Goal: Information Seeking & Learning: Understand process/instructions

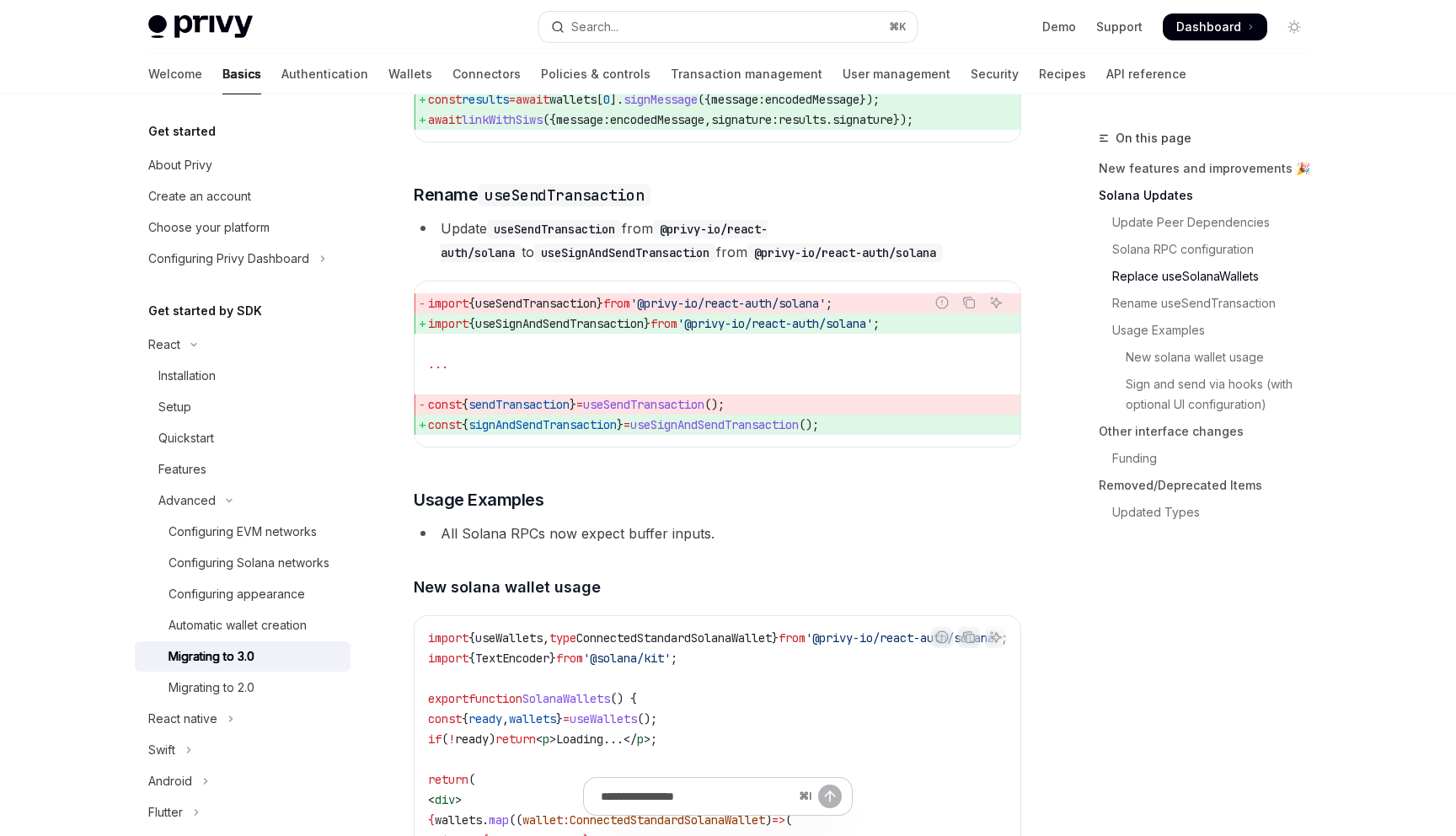
scroll to position [2474, 0]
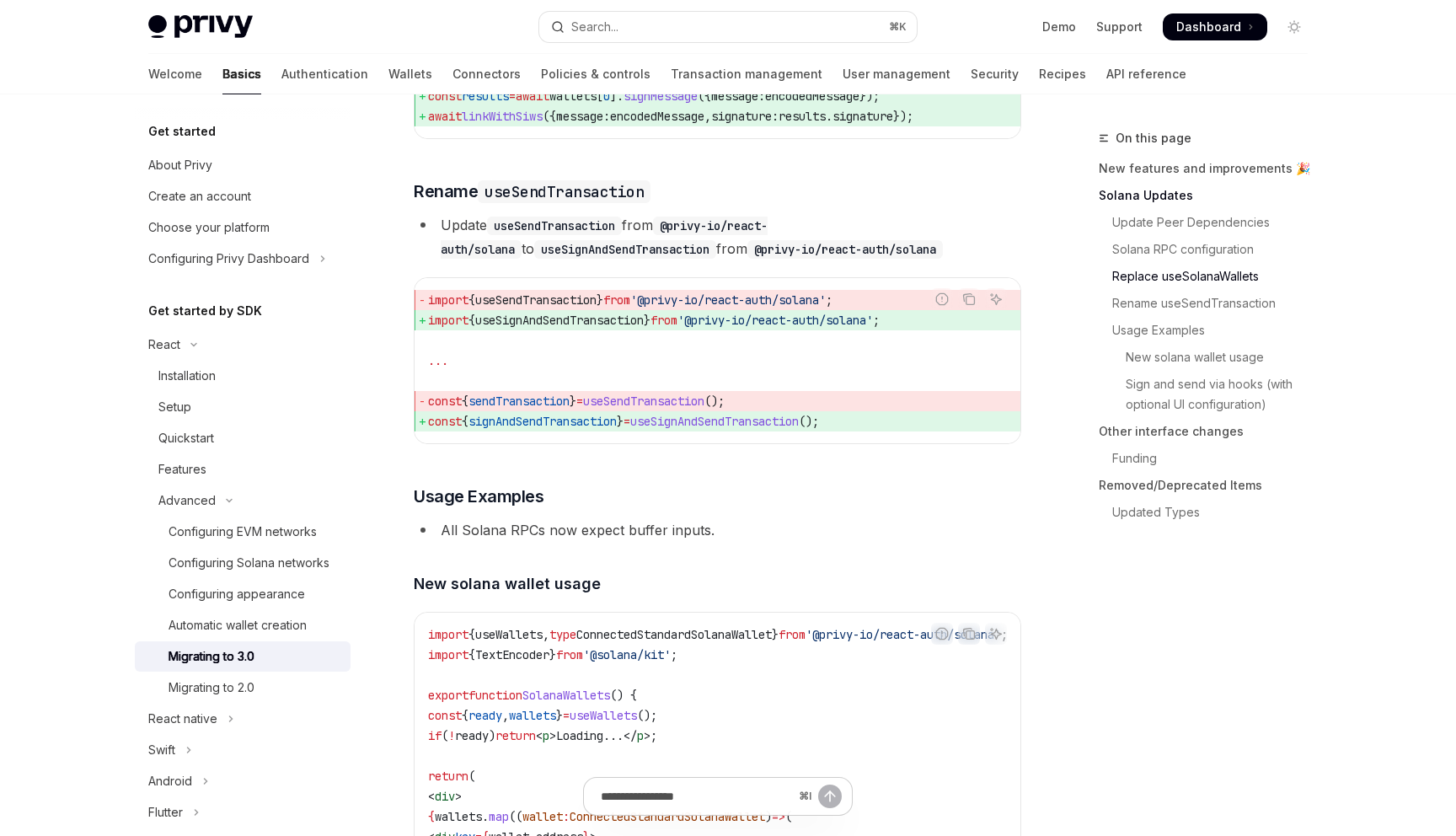
click at [576, 235] on code "useSendTransaction" at bounding box center [554, 226] width 135 height 19
click at [581, 235] on code "useSendTransaction" at bounding box center [554, 226] width 135 height 19
click at [586, 258] on code "useSignAndSendTransaction" at bounding box center [625, 249] width 182 height 19
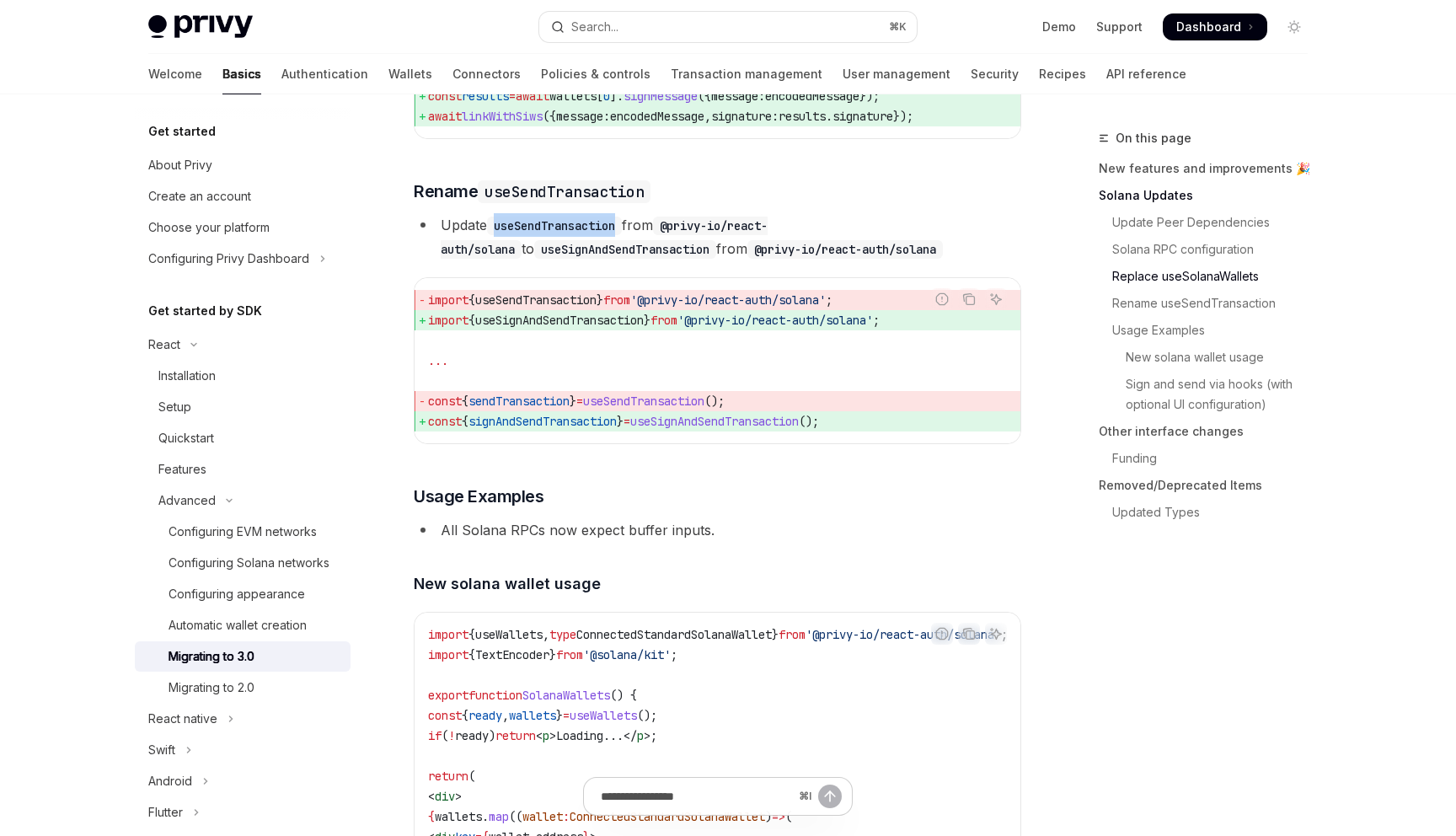
click at [586, 258] on code "useSignAndSendTransaction" at bounding box center [625, 249] width 182 height 19
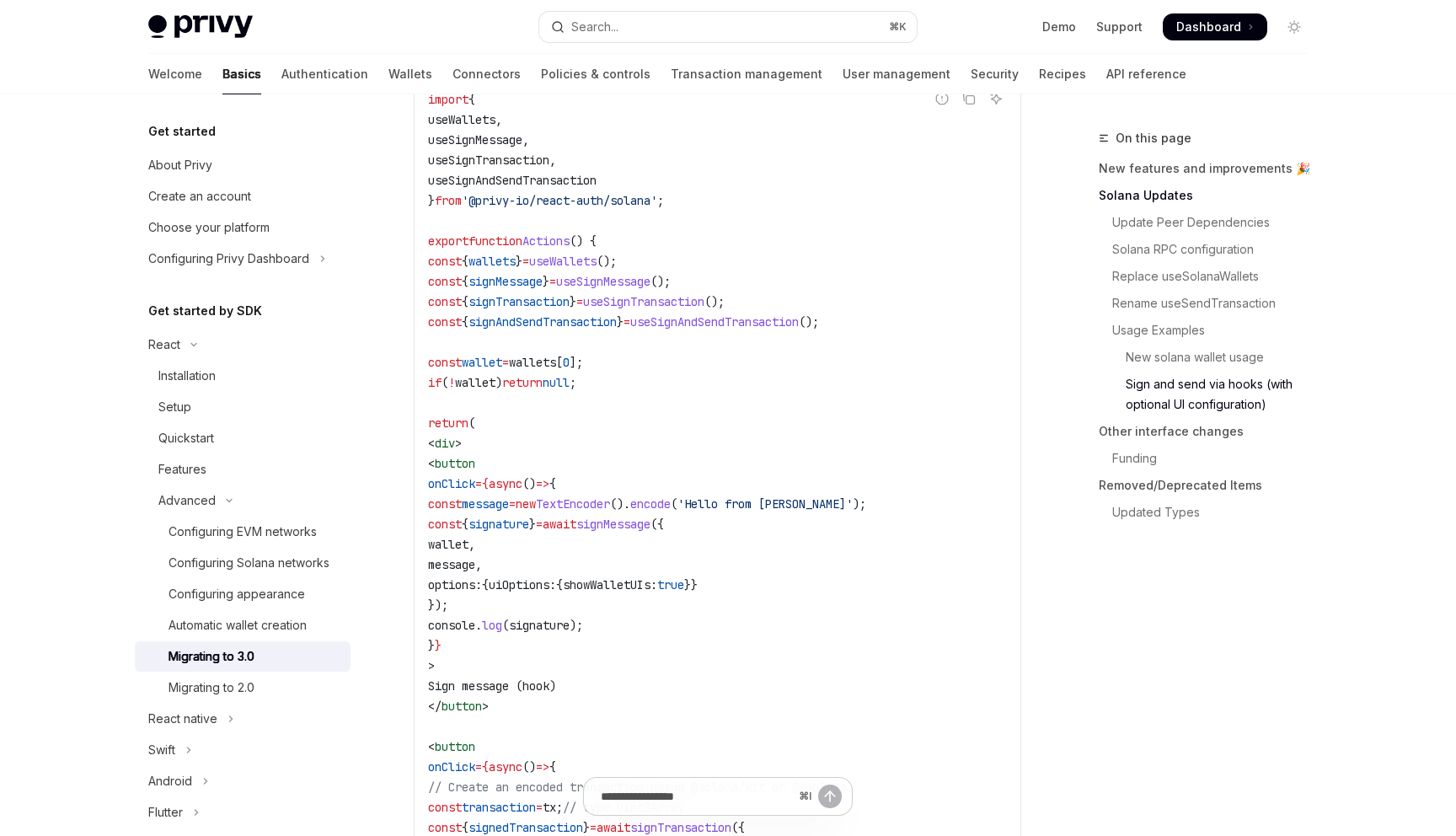
scroll to position [3681, 0]
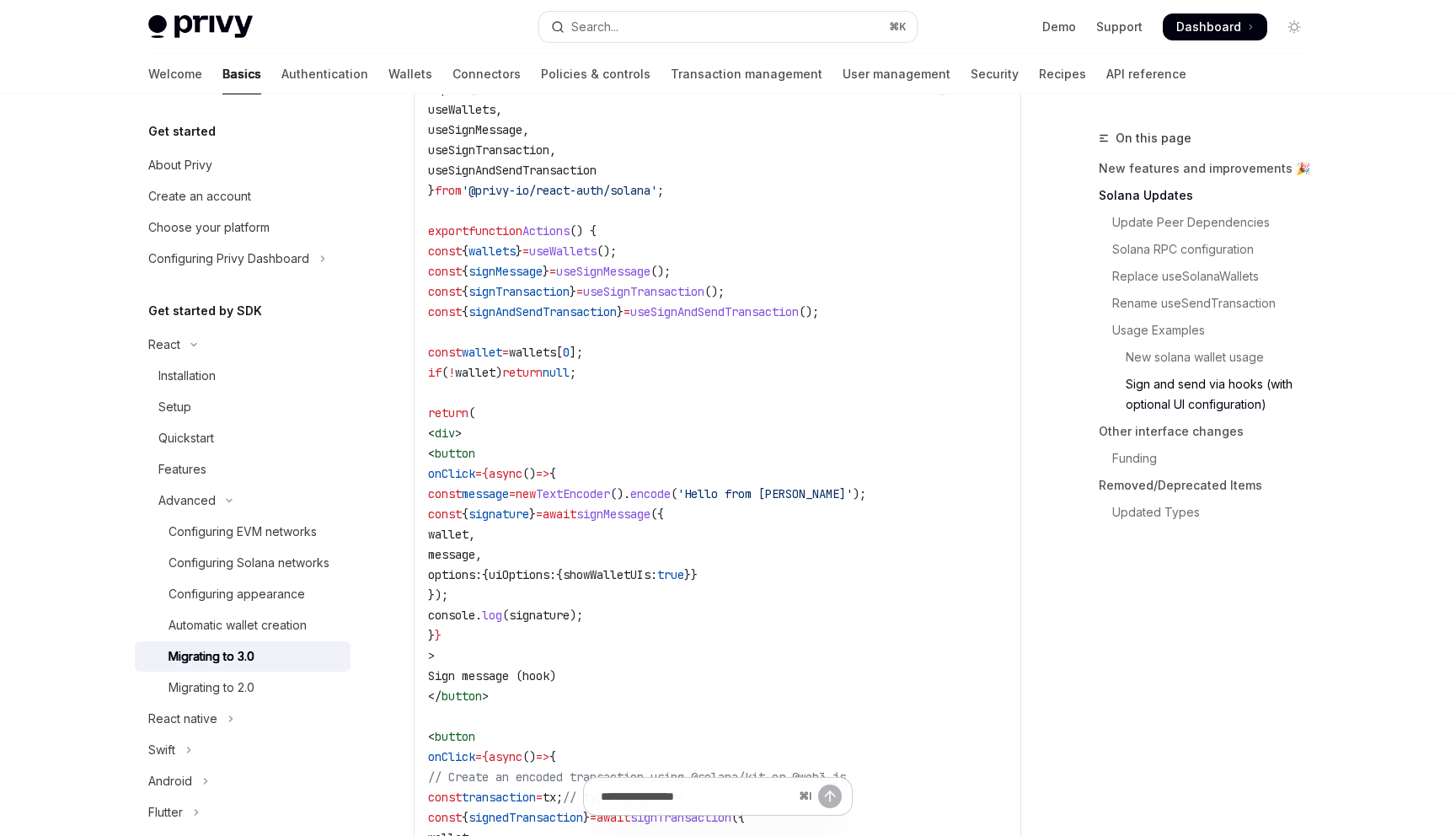
click at [560, 299] on span "signTransaction" at bounding box center [519, 291] width 101 height 15
copy span "signTransaction"
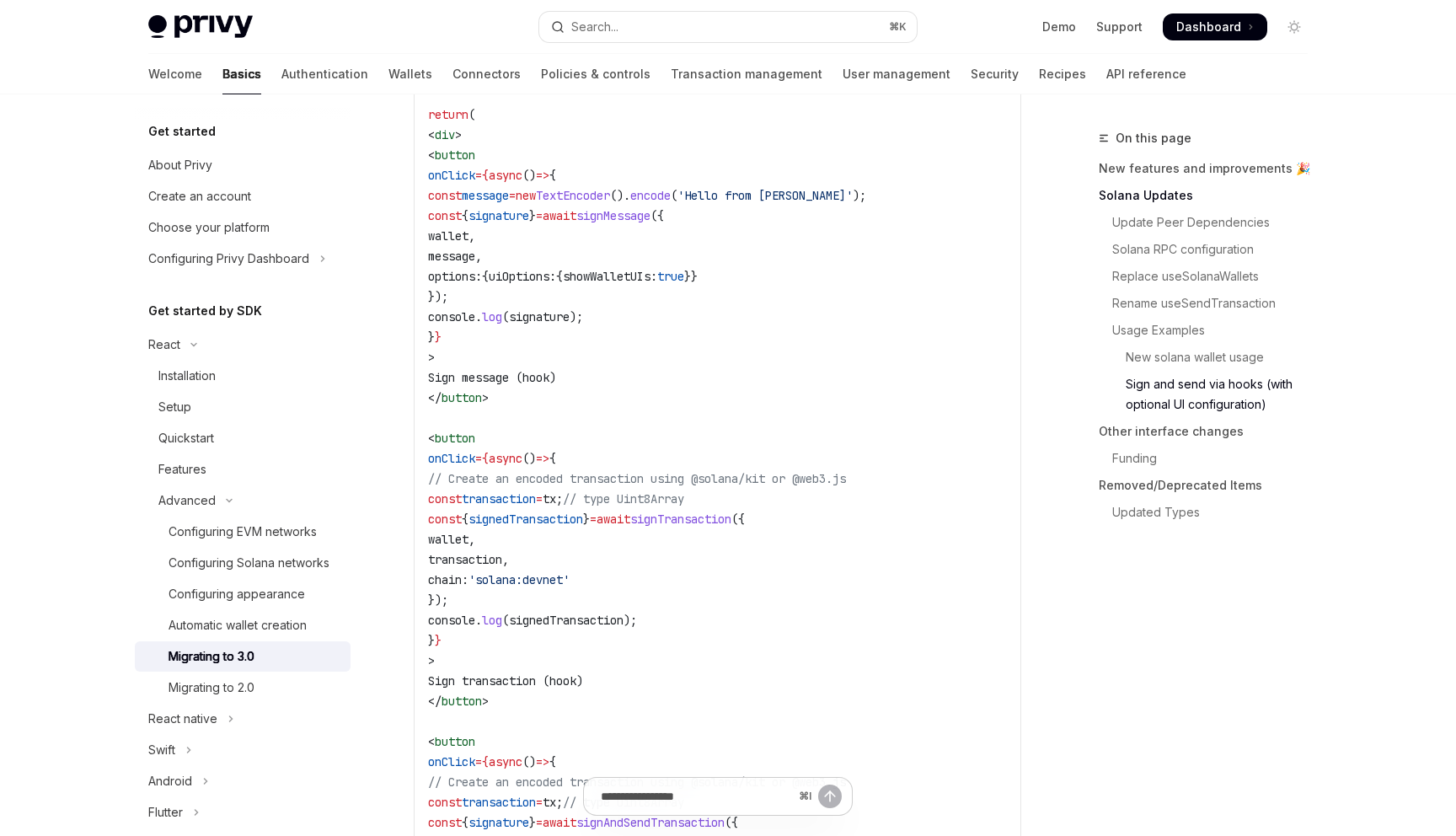
scroll to position [3980, 0]
drag, startPoint x: 683, startPoint y: 633, endPoint x: 511, endPoint y: 631, distance: 172.0
click at [511, 631] on code "import { useWallets , useSignMessage , useSignTransaction , useSignAndSendTrans…" at bounding box center [717, 428] width 579 height 1295
copy span "chain: 'solana:devnet'"
click at [731, 526] on span "signTransaction" at bounding box center [681, 518] width 101 height 15
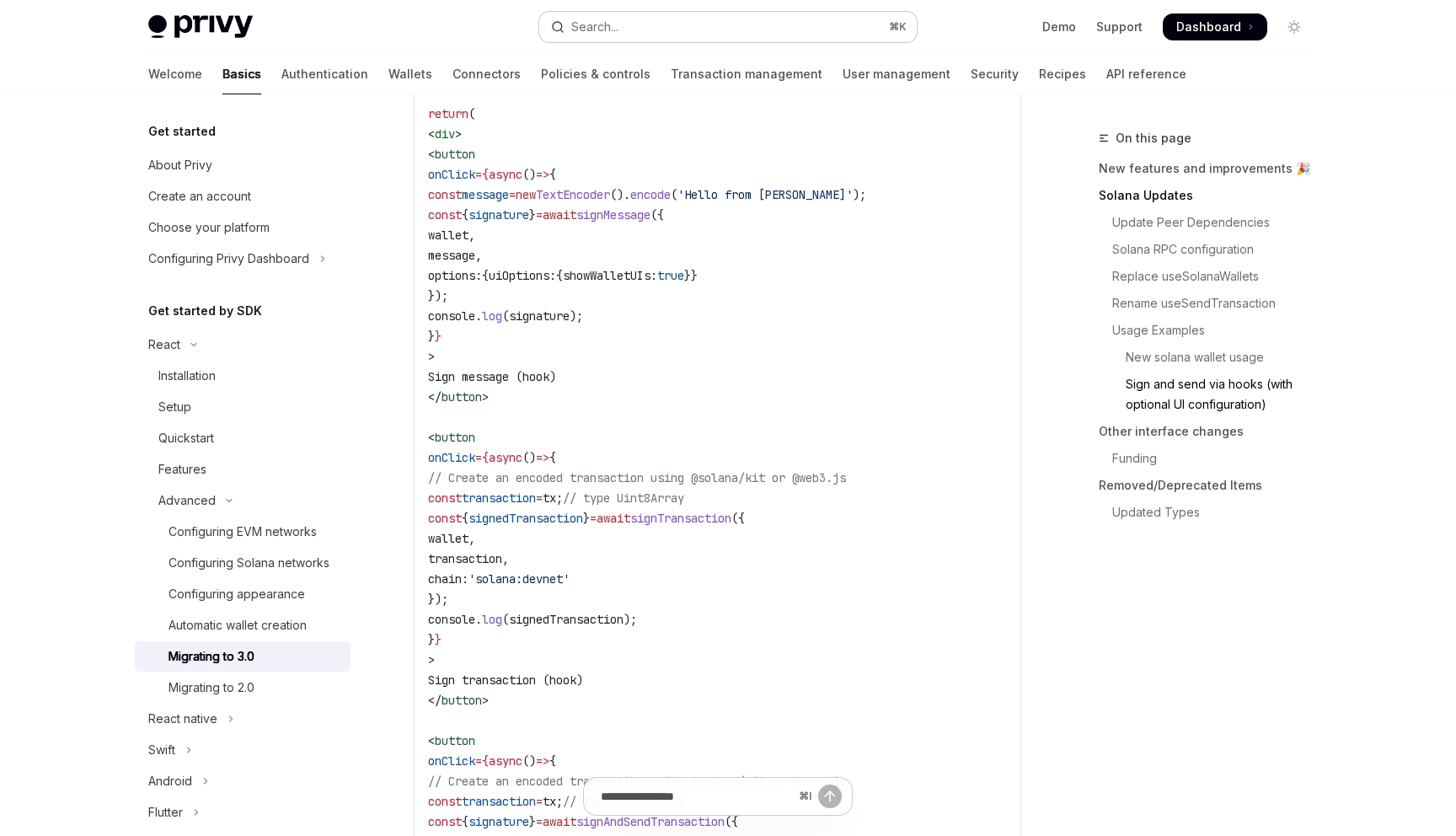
click at [637, 22] on button "Search... ⌘ K" at bounding box center [728, 26] width 377 height 30
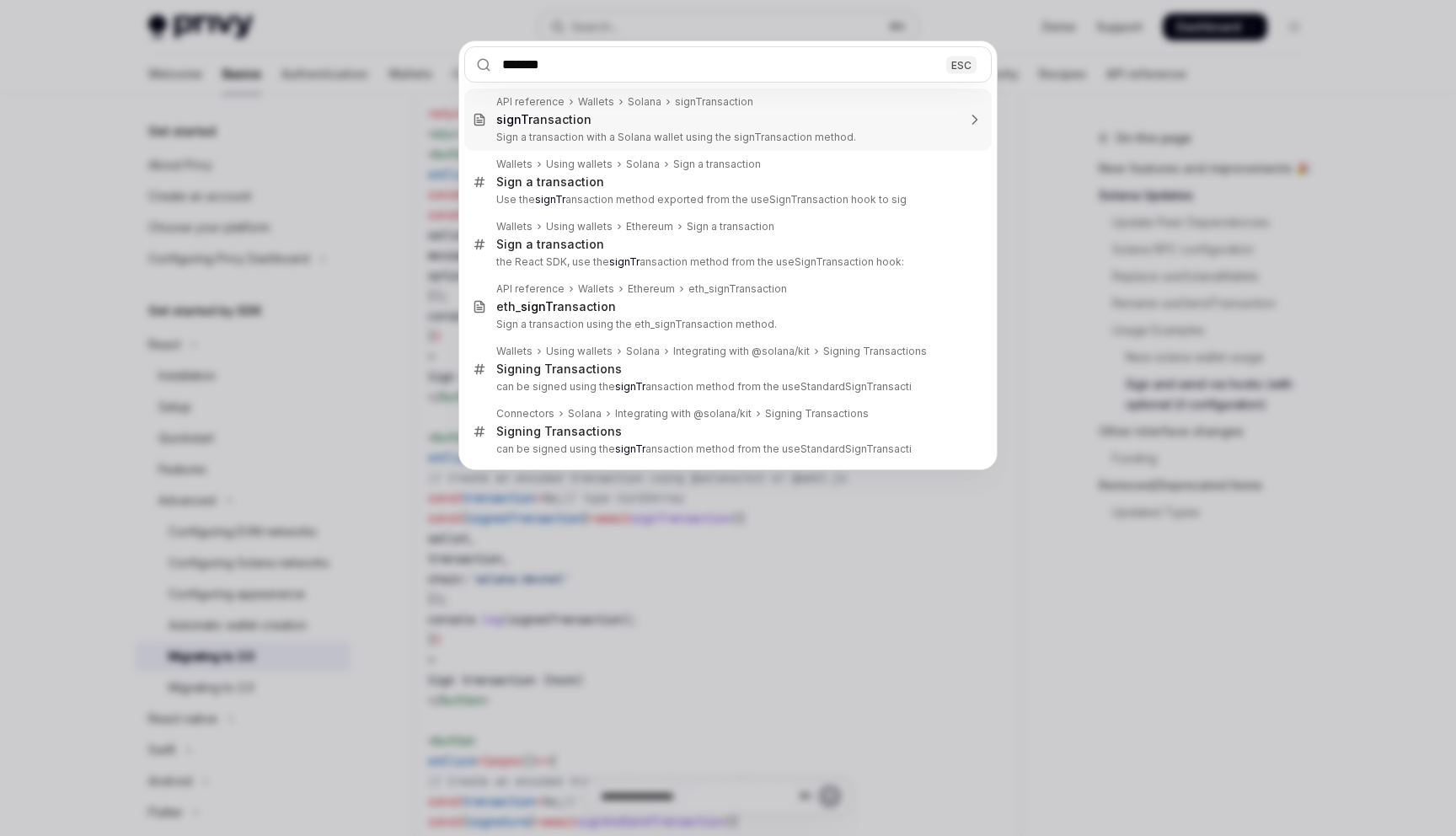
type input "********"
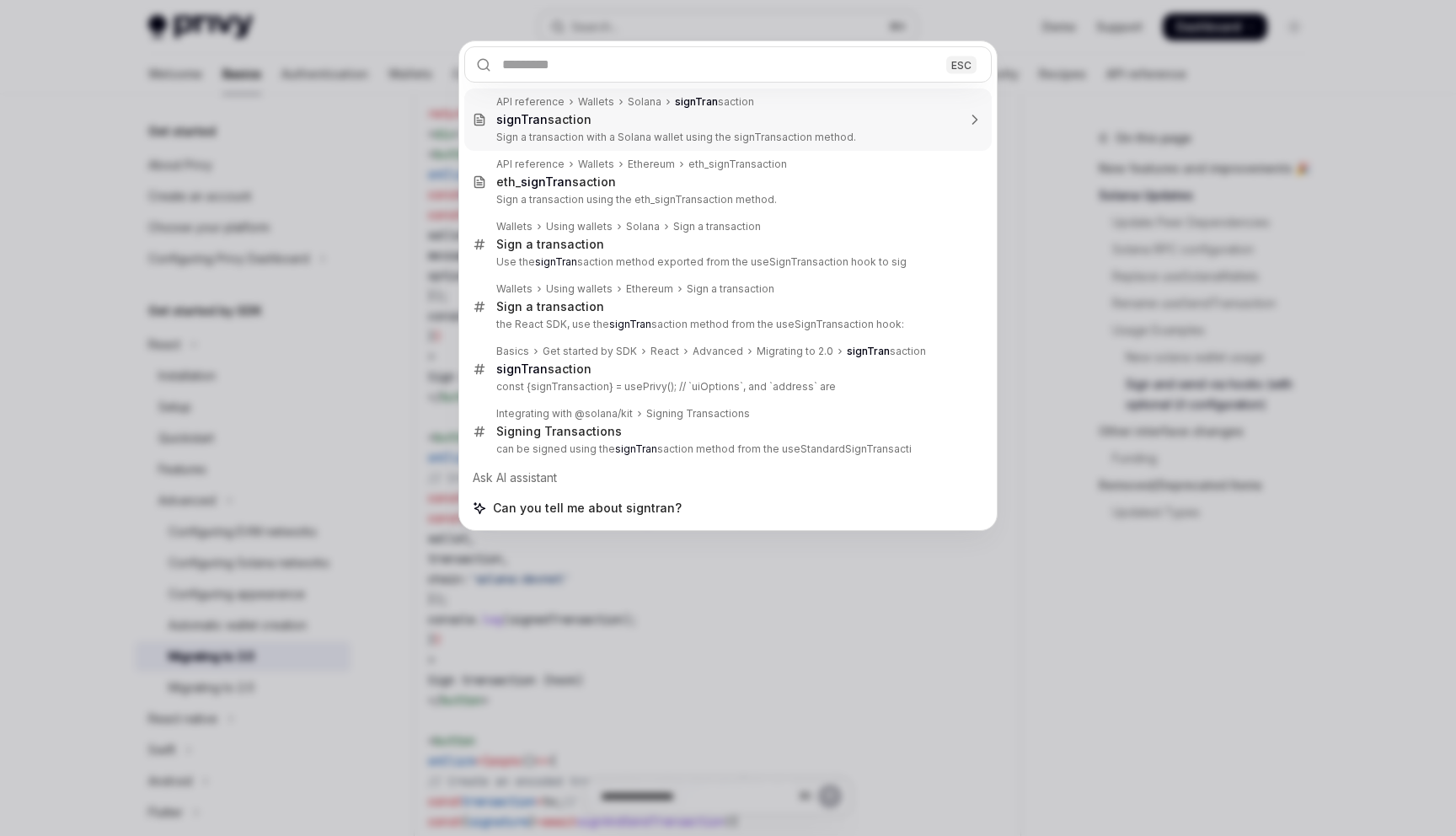
type textarea "*"
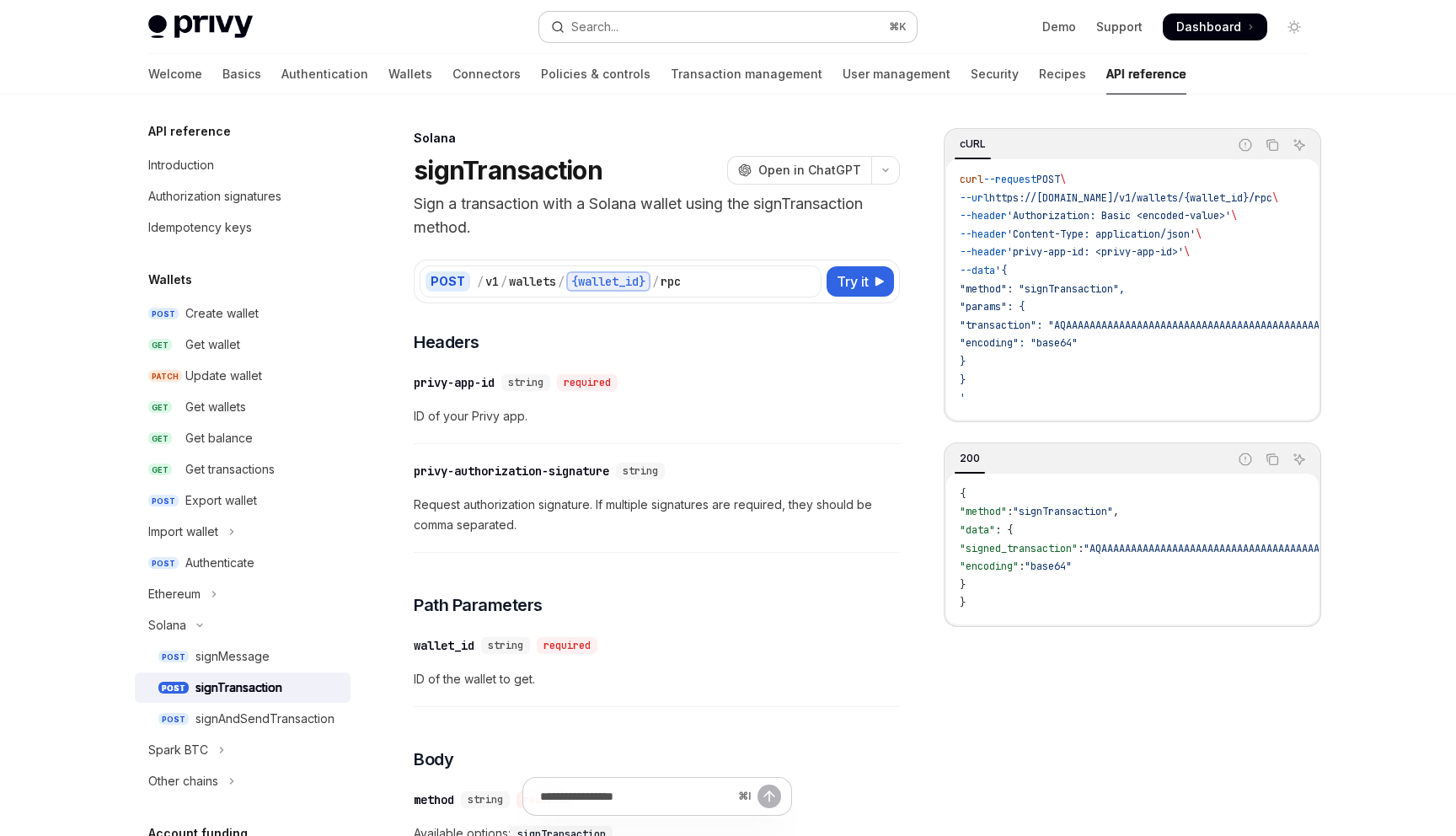
click at [635, 26] on button "Search... ⌘ K" at bounding box center [728, 26] width 377 height 30
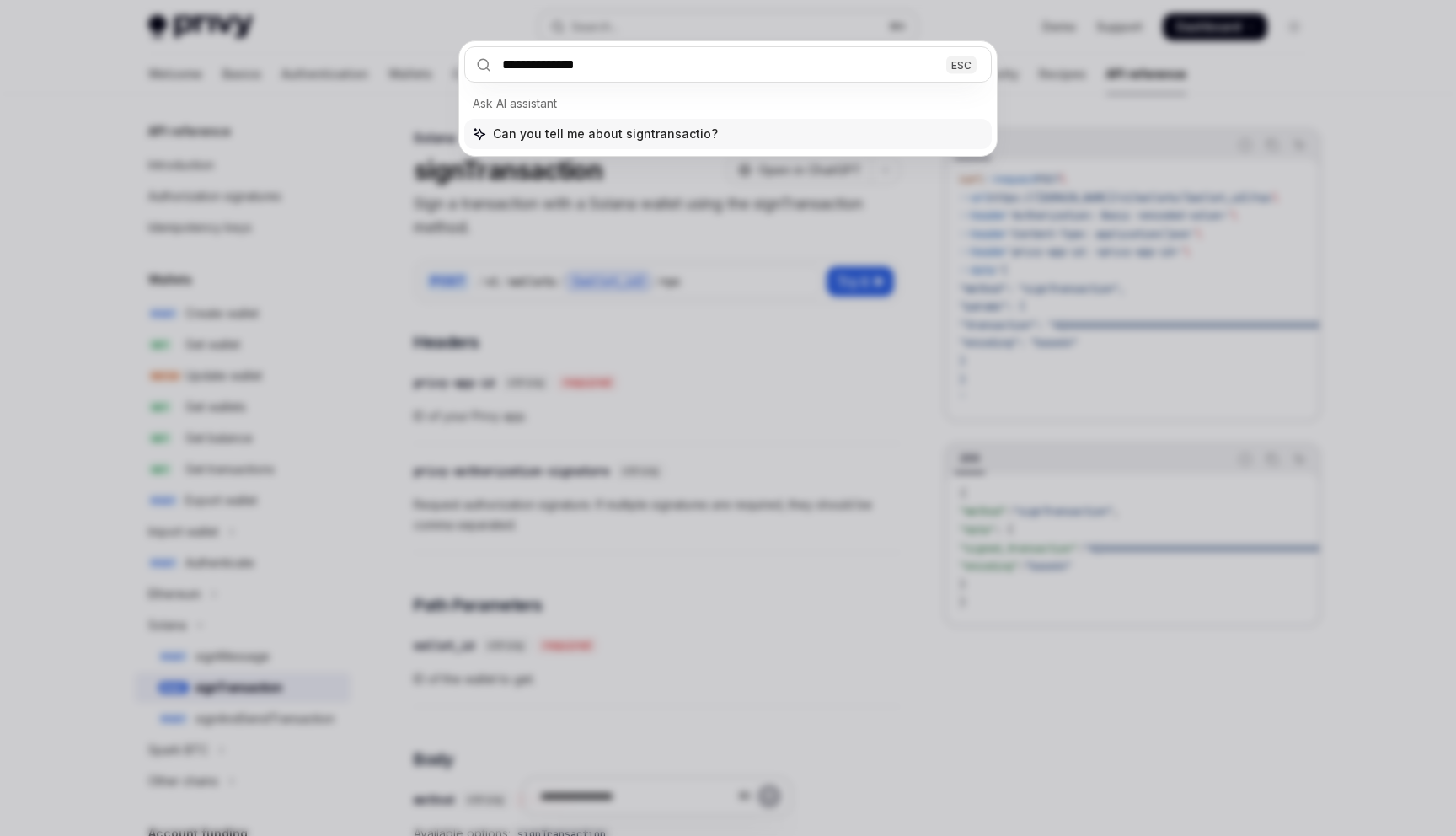
type input "**********"
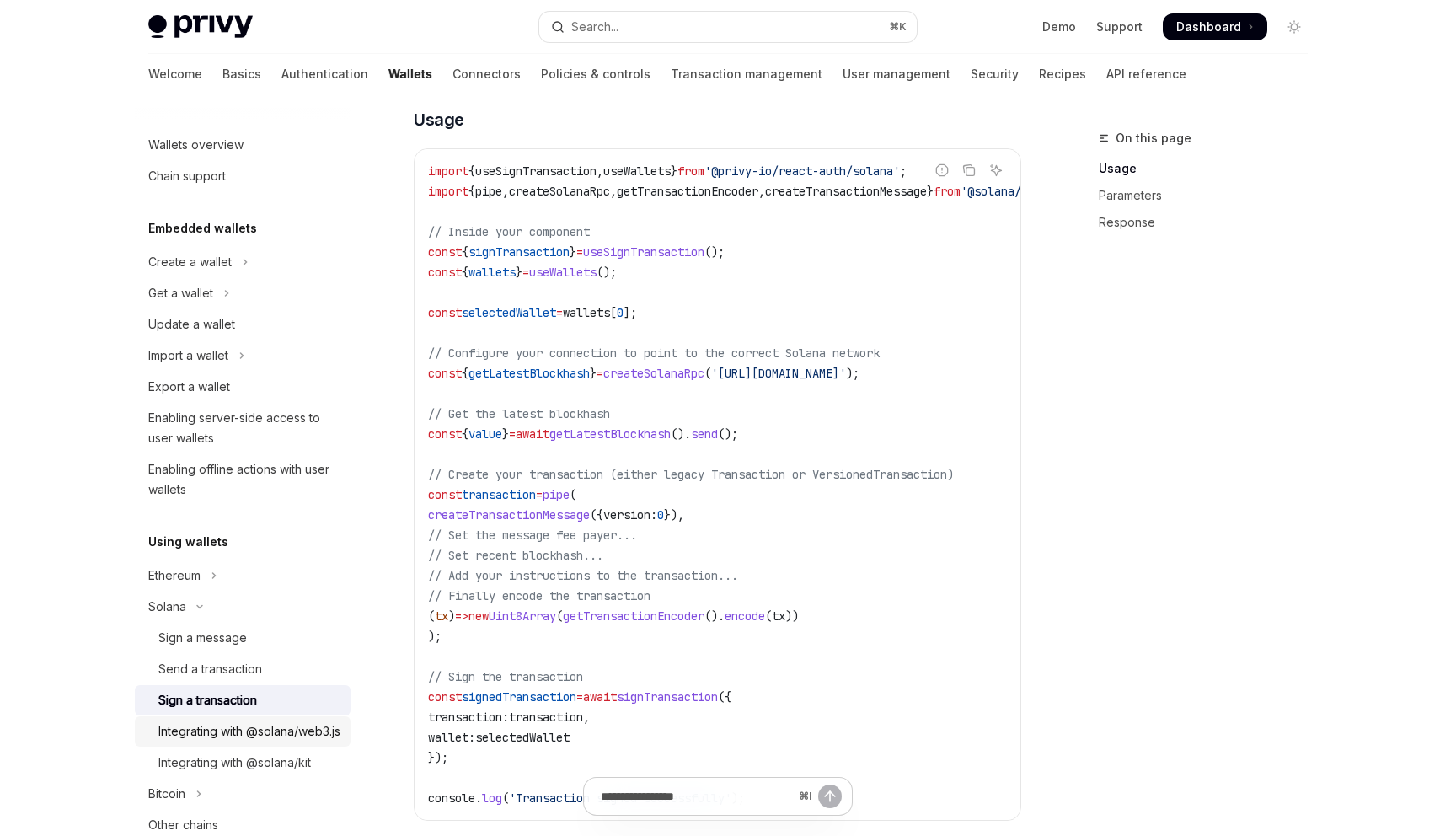
click at [225, 739] on div "Integrating with @solana/web3.js" at bounding box center [250, 731] width 182 height 20
type textarea "*"
